Goal: Use online tool/utility: Utilize a website feature to perform a specific function

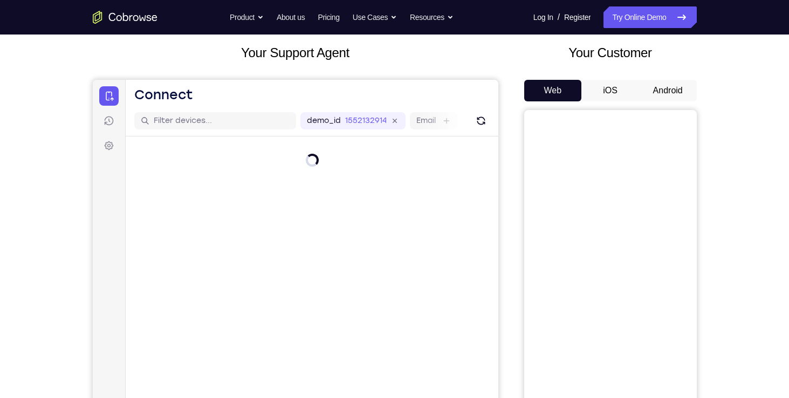
click at [614, 92] on button "iOS" at bounding box center [611, 91] width 58 height 22
click at [658, 92] on button "Android" at bounding box center [668, 91] width 58 height 22
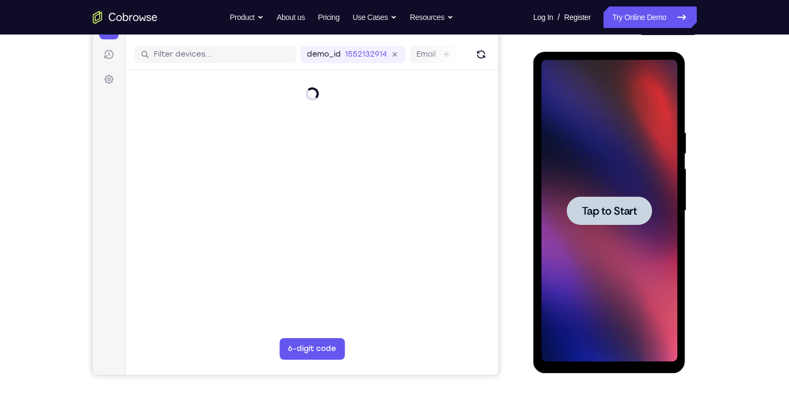
click at [611, 209] on span "Tap to Start" at bounding box center [609, 211] width 55 height 11
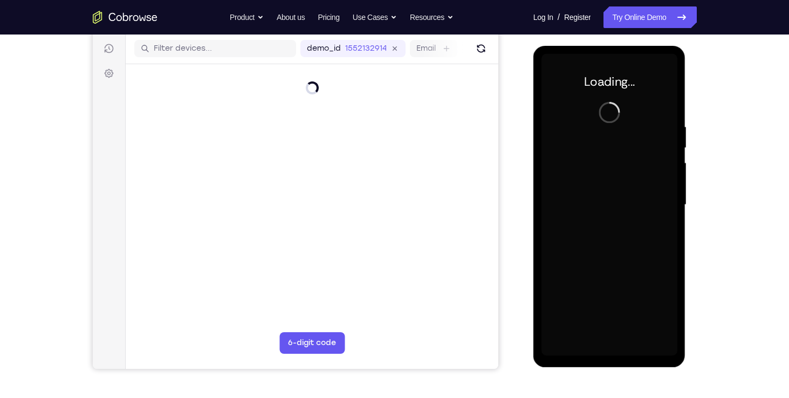
scroll to position [132, 0]
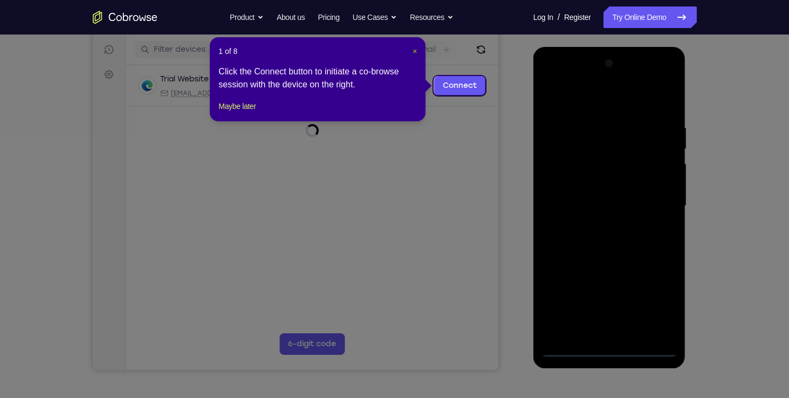
click at [413, 50] on span "×" at bounding box center [415, 51] width 4 height 9
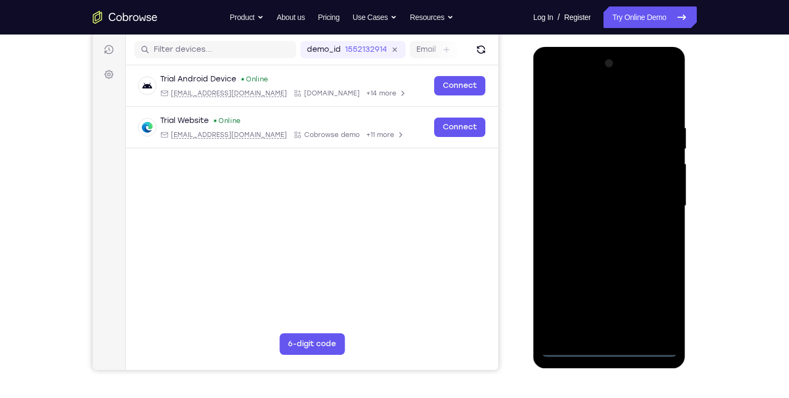
click at [612, 349] on div at bounding box center [610, 206] width 136 height 302
click at [659, 307] on div at bounding box center [610, 206] width 136 height 302
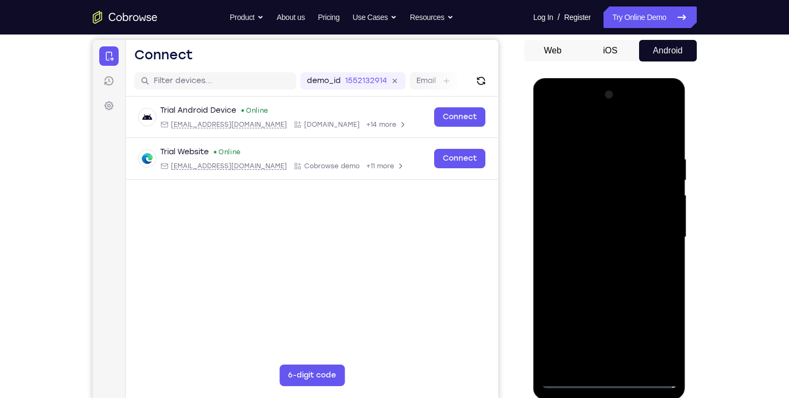
scroll to position [138, 0]
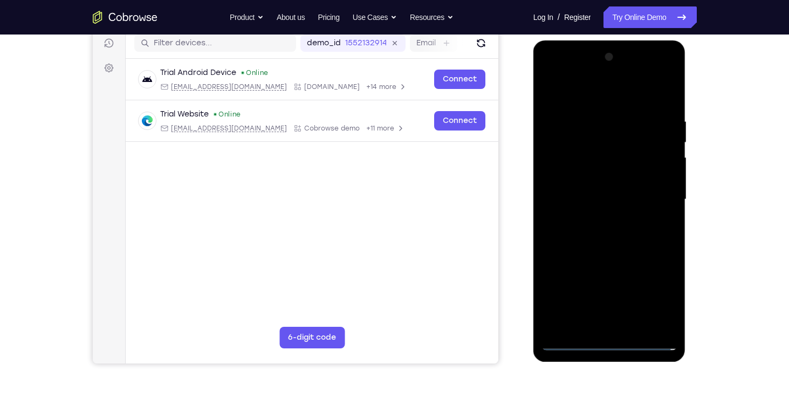
click at [562, 72] on div at bounding box center [610, 200] width 136 height 302
click at [655, 193] on div at bounding box center [610, 200] width 136 height 302
click at [618, 326] on div at bounding box center [610, 200] width 136 height 302
click at [595, 195] on div at bounding box center [610, 200] width 136 height 302
click at [591, 180] on div at bounding box center [610, 200] width 136 height 302
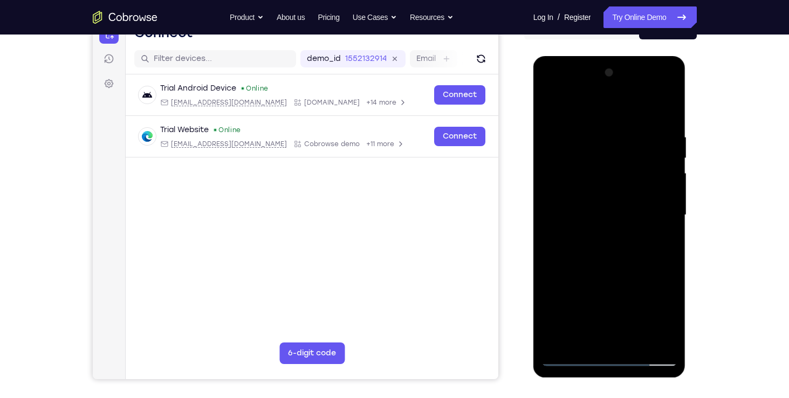
scroll to position [122, 0]
click at [605, 212] on div at bounding box center [610, 216] width 136 height 302
click at [605, 214] on div at bounding box center [610, 216] width 136 height 302
click at [571, 359] on div at bounding box center [610, 216] width 136 height 302
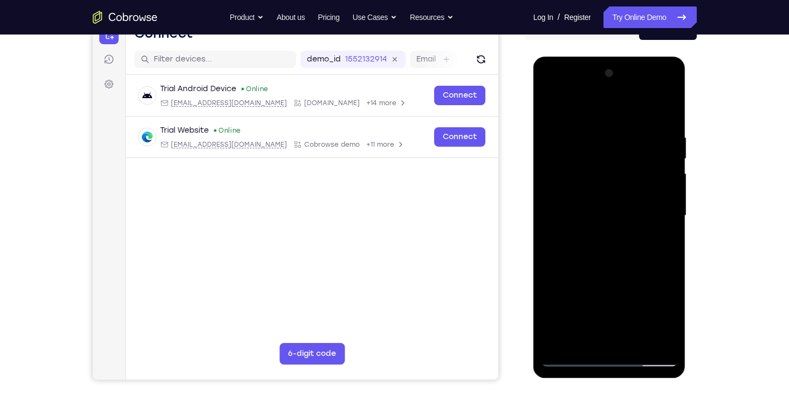
click at [634, 248] on div at bounding box center [610, 216] width 136 height 302
click at [662, 228] on div at bounding box center [610, 216] width 136 height 302
click at [662, 230] on div at bounding box center [610, 216] width 136 height 302
click at [665, 192] on div at bounding box center [610, 216] width 136 height 302
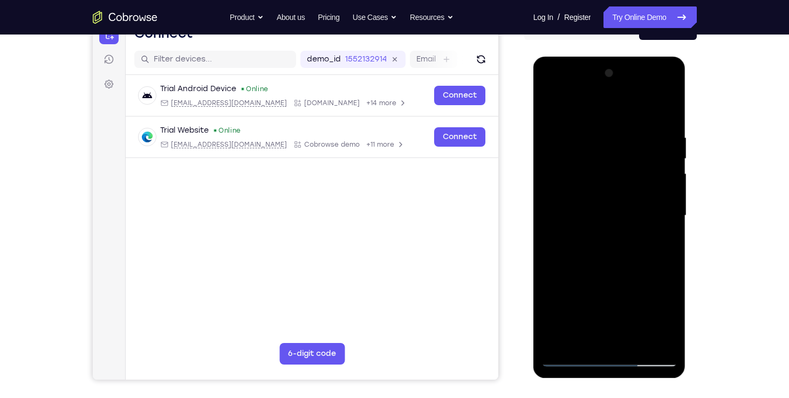
click at [663, 195] on div at bounding box center [610, 216] width 136 height 302
click at [610, 171] on div at bounding box center [610, 216] width 136 height 302
click at [599, 220] on div at bounding box center [610, 216] width 136 height 302
click at [596, 134] on div at bounding box center [610, 216] width 136 height 302
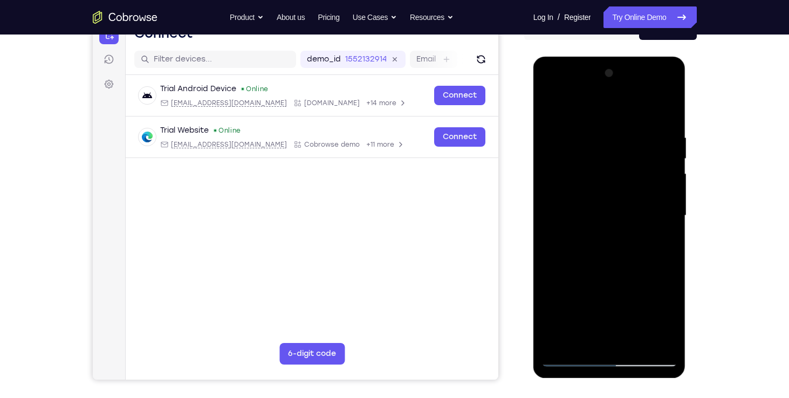
drag, startPoint x: 618, startPoint y: 112, endPoint x: 598, endPoint y: 37, distance: 77.6
click at [598, 57] on html "Online web based iOS Simulators and Android Emulators. Run iPhone, iPad, Mobile…" at bounding box center [611, 219] width 154 height 324
click at [668, 122] on div at bounding box center [610, 216] width 136 height 302
click at [598, 138] on div at bounding box center [610, 216] width 136 height 302
click at [642, 111] on div at bounding box center [610, 216] width 136 height 302
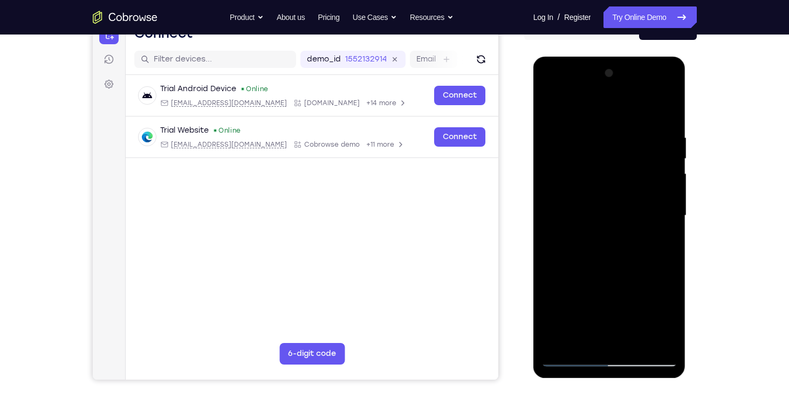
click at [639, 110] on div at bounding box center [610, 216] width 136 height 302
click at [653, 192] on div at bounding box center [610, 216] width 136 height 302
click at [669, 157] on div at bounding box center [610, 216] width 136 height 302
click at [665, 156] on div at bounding box center [610, 216] width 136 height 302
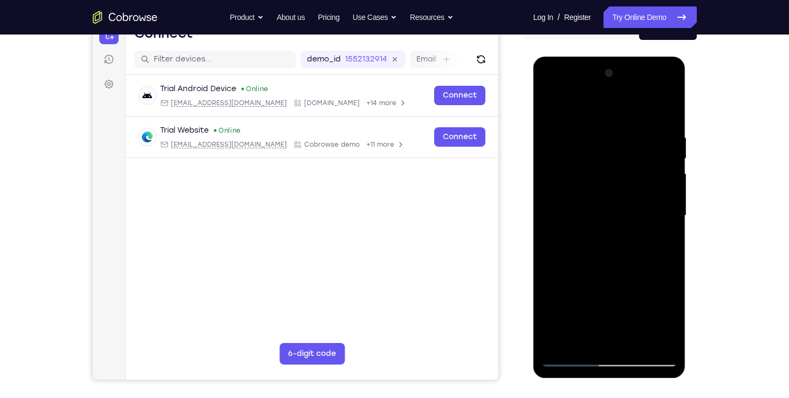
click at [638, 110] on div at bounding box center [610, 216] width 136 height 302
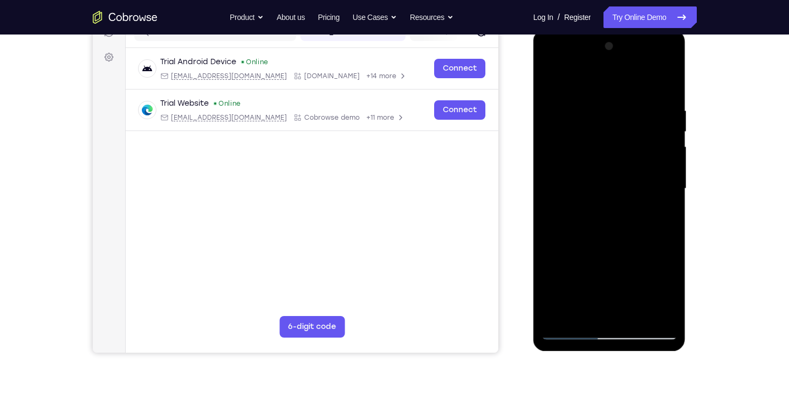
scroll to position [150, 0]
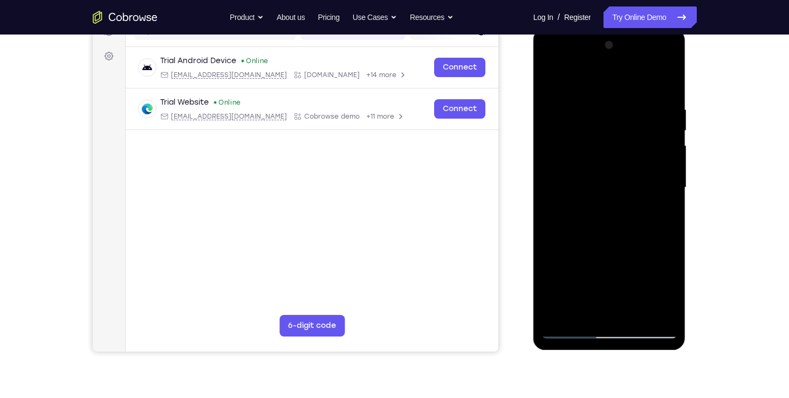
click at [639, 82] on div at bounding box center [610, 188] width 136 height 302
click at [555, 175] on div at bounding box center [610, 188] width 136 height 302
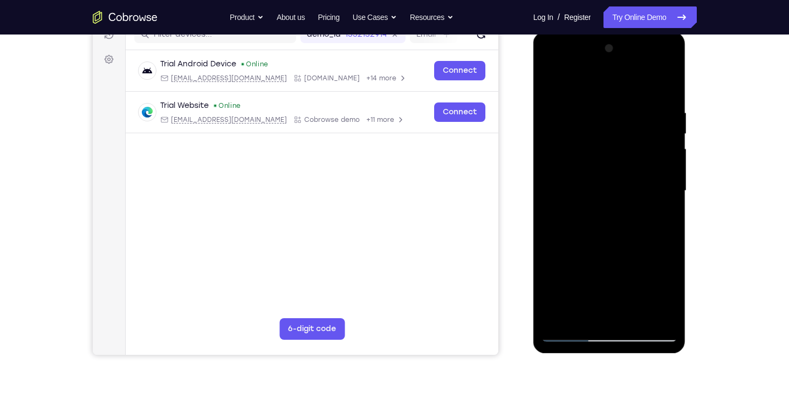
scroll to position [147, 0]
click at [664, 86] on div at bounding box center [610, 190] width 136 height 302
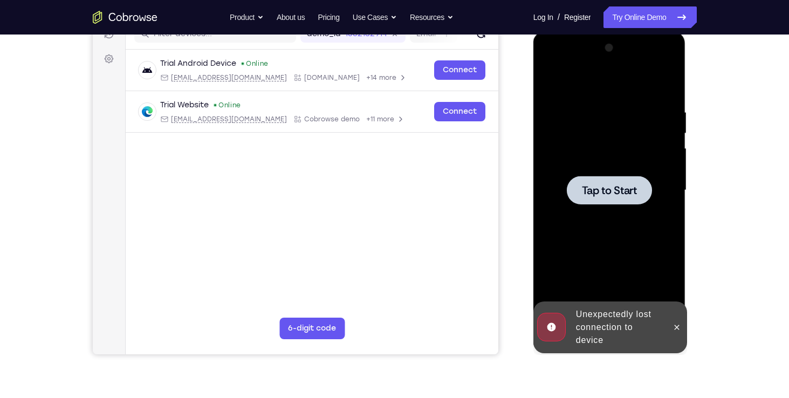
click at [632, 194] on span "Tap to Start" at bounding box center [609, 190] width 55 height 11
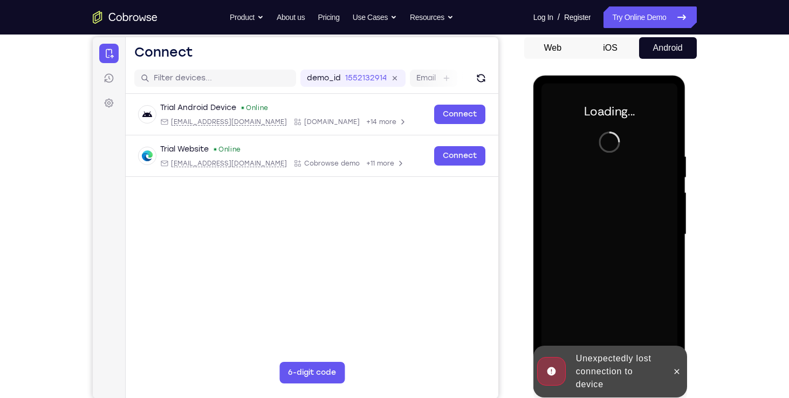
scroll to position [104, 0]
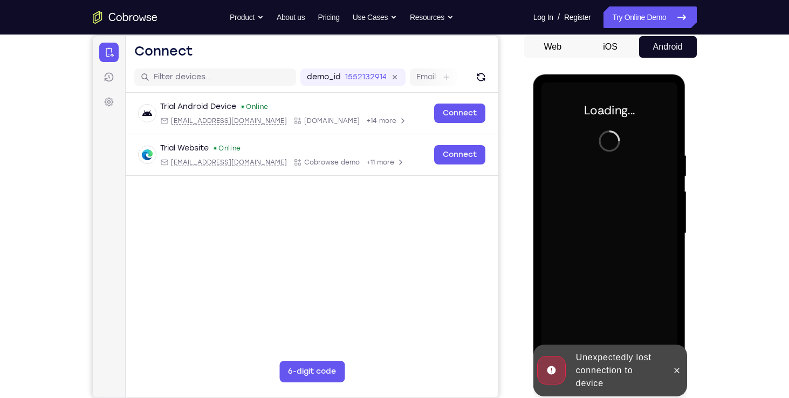
click at [616, 52] on button "iOS" at bounding box center [611, 47] width 58 height 22
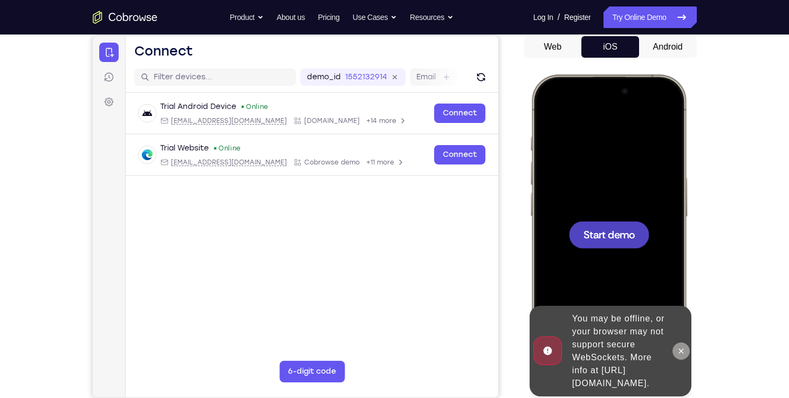
click at [681, 349] on icon at bounding box center [681, 351] width 5 height 5
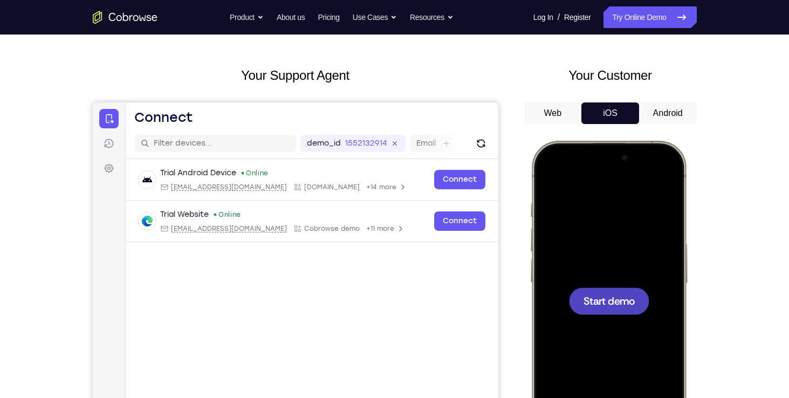
scroll to position [39, 0]
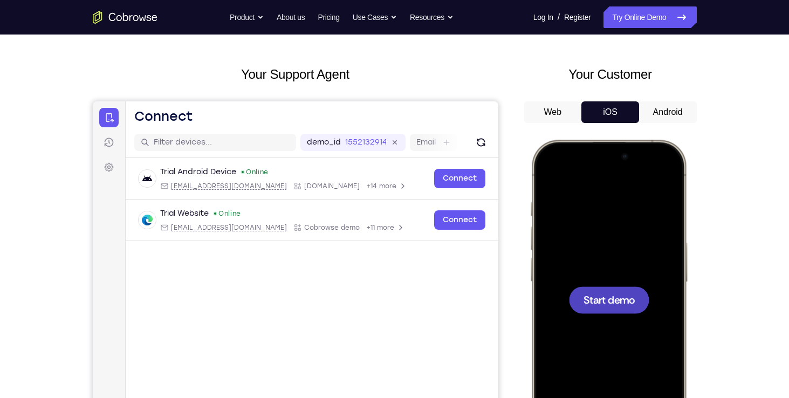
click at [673, 118] on button "Android" at bounding box center [668, 112] width 58 height 22
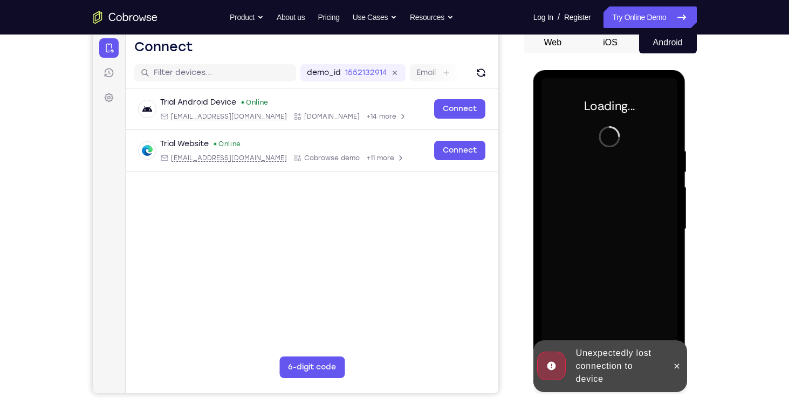
scroll to position [109, 0]
click at [676, 365] on icon at bounding box center [677, 366] width 9 height 9
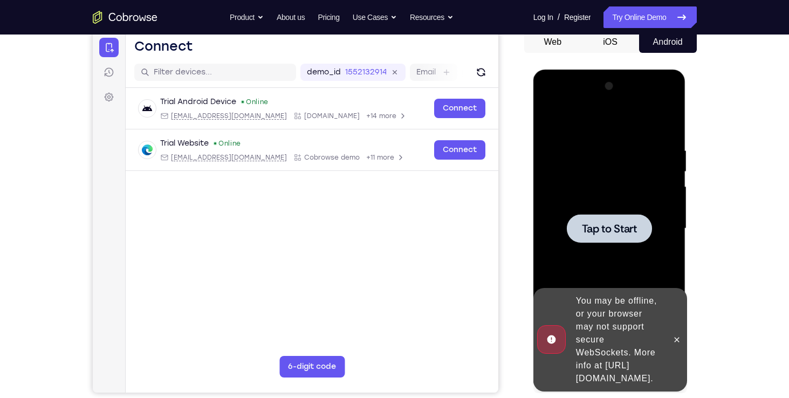
click at [642, 231] on div at bounding box center [609, 228] width 85 height 29
click at [678, 336] on icon at bounding box center [677, 340] width 9 height 9
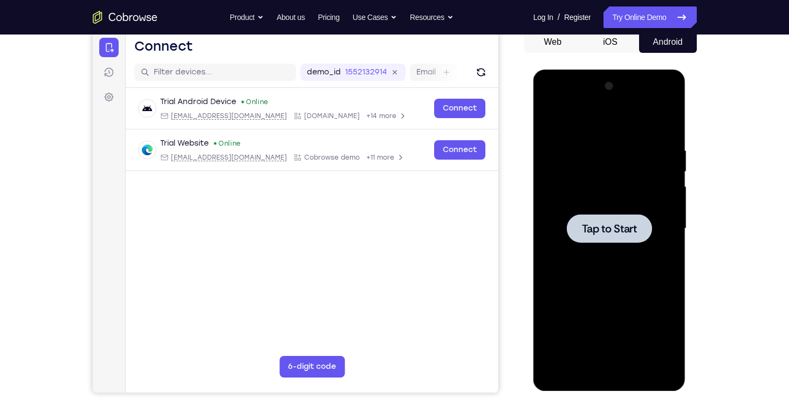
click at [631, 229] on span "Tap to Start" at bounding box center [609, 228] width 55 height 11
click at [558, 47] on button "Web" at bounding box center [554, 42] width 58 height 22
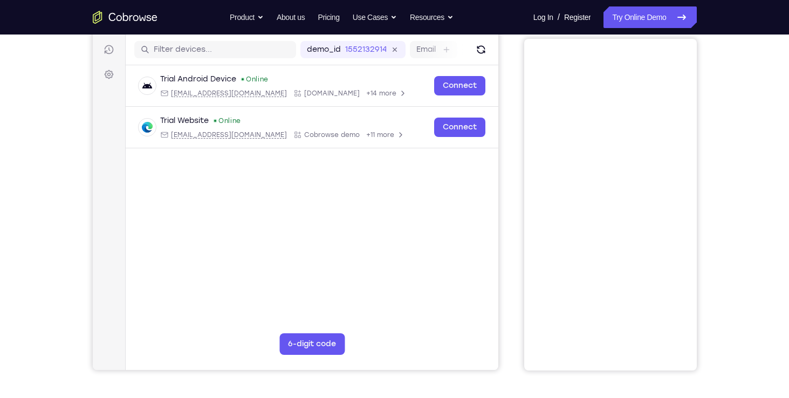
scroll to position [131, 0]
click at [330, 344] on button "6-digit code" at bounding box center [311, 346] width 65 height 22
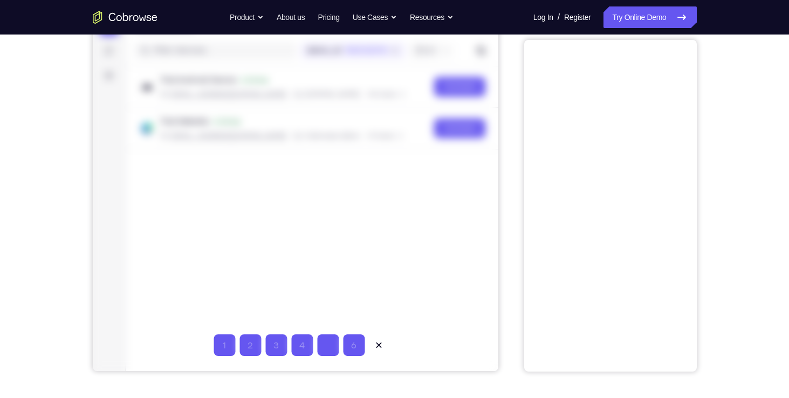
click at [332, 344] on input "Code entry digit 5" at bounding box center [328, 346] width 22 height 22
click at [299, 344] on input "Code entry digit 4" at bounding box center [302, 346] width 22 height 22
click at [377, 351] on button at bounding box center [378, 346] width 22 height 22
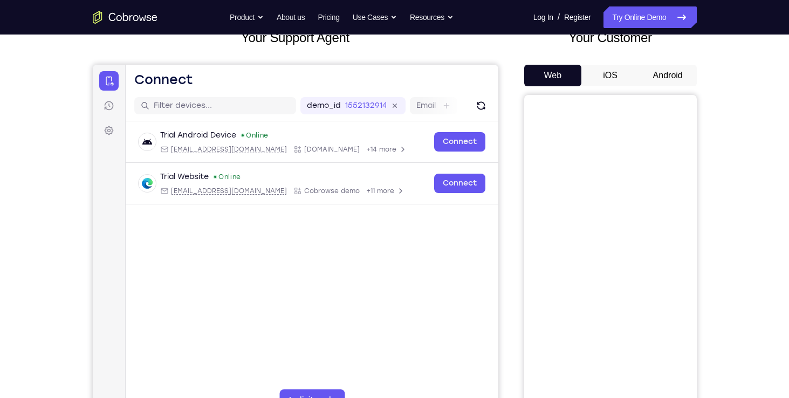
scroll to position [75, 0]
click at [663, 84] on button "Android" at bounding box center [668, 76] width 58 height 22
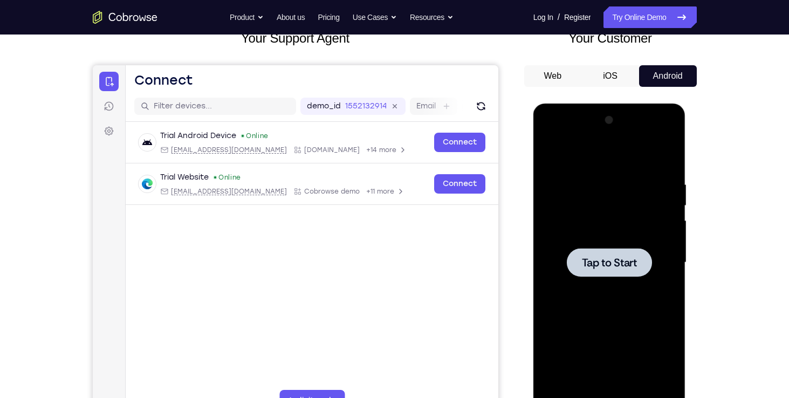
click at [632, 252] on div at bounding box center [609, 262] width 85 height 29
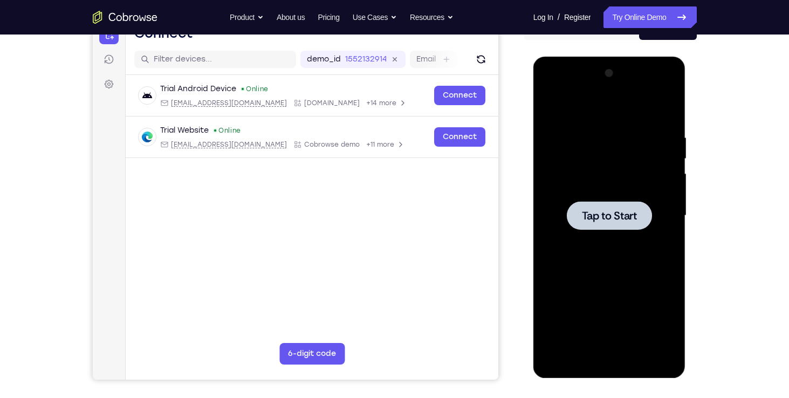
scroll to position [122, 0]
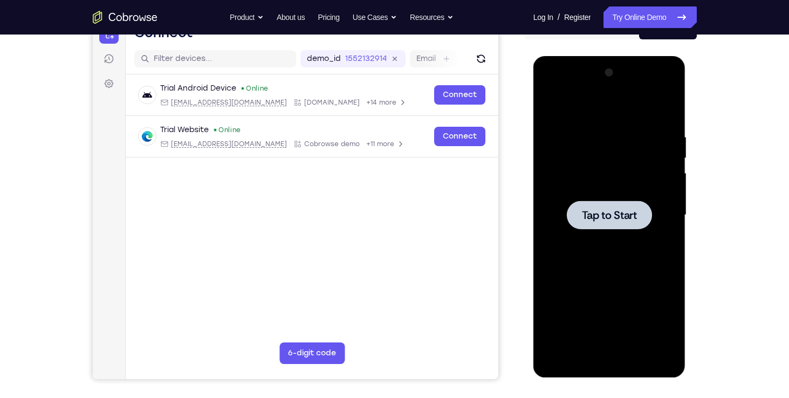
click at [606, 217] on span "Tap to Start" at bounding box center [609, 215] width 55 height 11
click at [603, 215] on span "Tap to Start" at bounding box center [609, 215] width 55 height 11
click at [627, 220] on span "Tap to Start" at bounding box center [609, 215] width 55 height 11
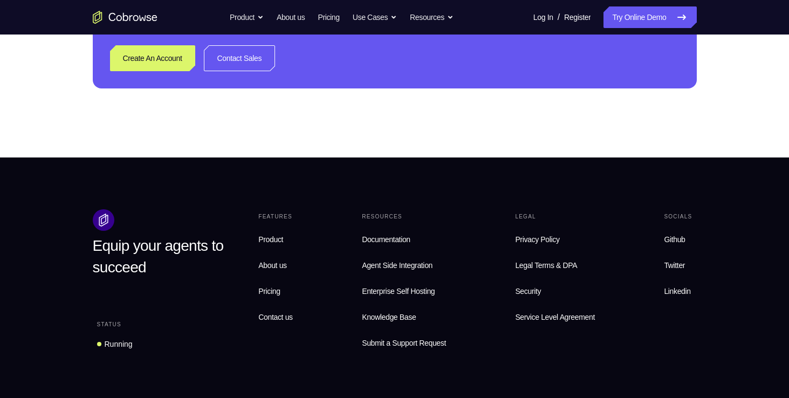
scroll to position [771, 0]
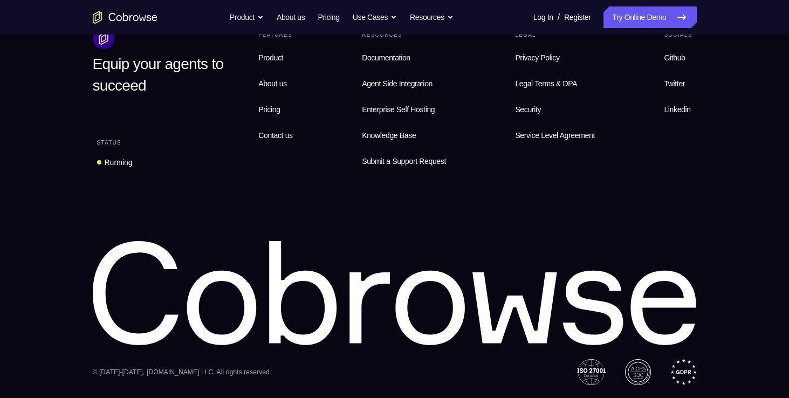
click at [342, 323] on icon at bounding box center [395, 293] width 604 height 105
click at [163, 287] on icon at bounding box center [395, 293] width 604 height 105
drag, startPoint x: 163, startPoint y: 287, endPoint x: 275, endPoint y: 208, distance: 137.0
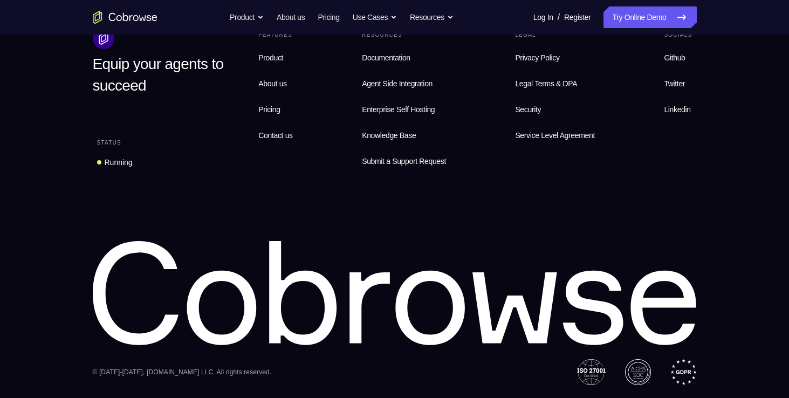
click at [275, 208] on div "Equip your agents to succeed Status Running Features Product About us Pricing C…" at bounding box center [395, 207] width 691 height 358
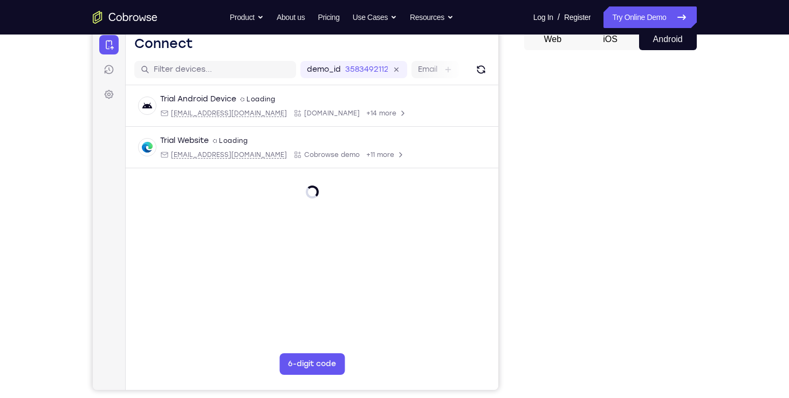
scroll to position [118, 0]
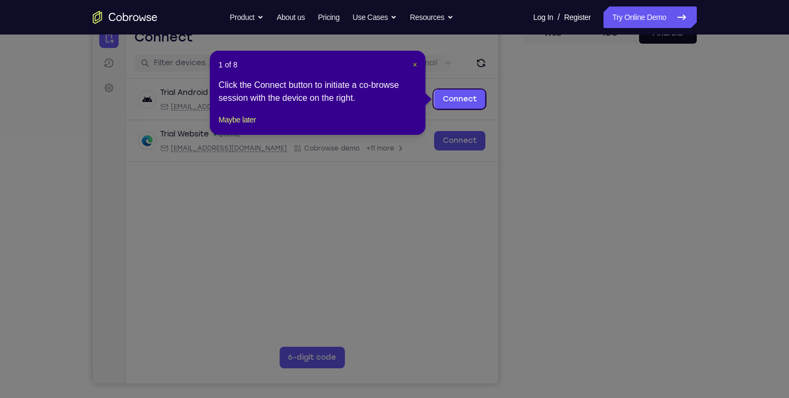
click at [416, 66] on span "×" at bounding box center [415, 64] width 4 height 9
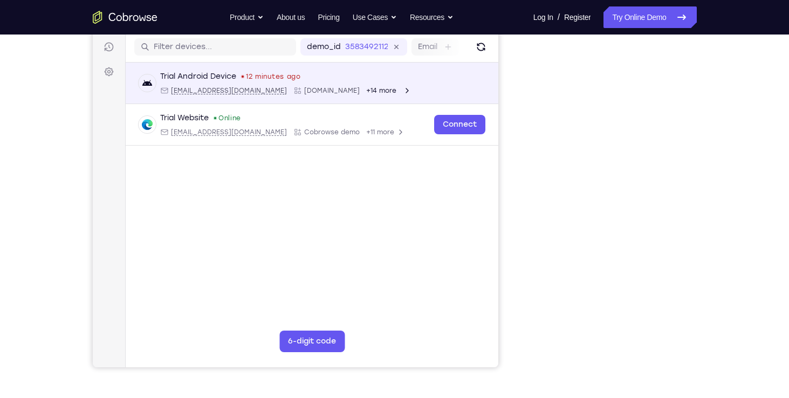
scroll to position [0, 0]
